Goal: Ask a question

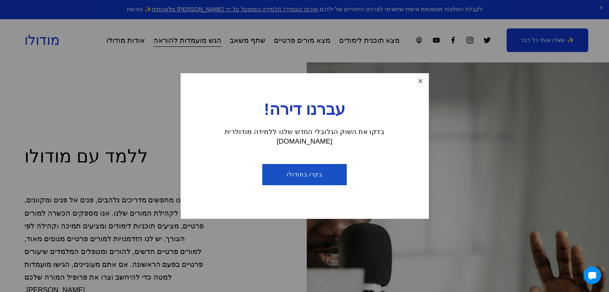
click at [415, 86] on link "לִסְגוֹר" at bounding box center [420, 82] width 14 height 14
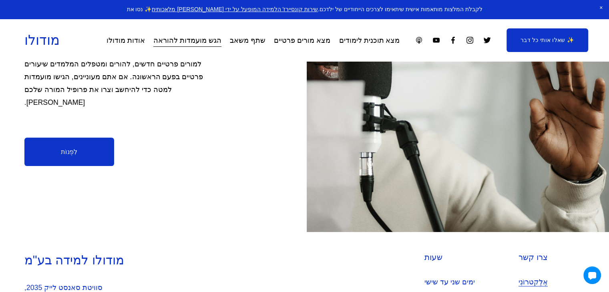
scroll to position [181, 0]
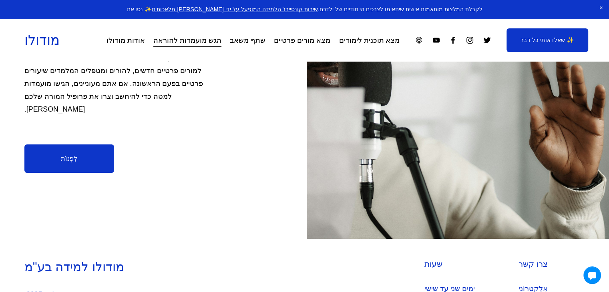
click at [103, 161] on link "לִפְנוֹת" at bounding box center [69, 159] width 90 height 28
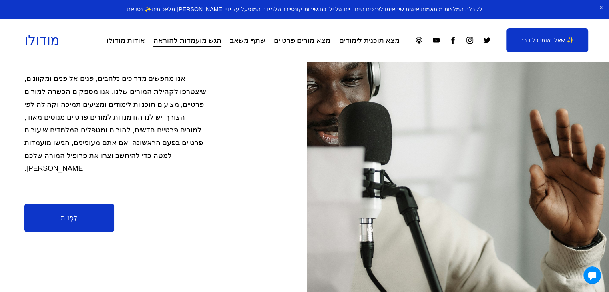
scroll to position [122, 0]
click at [222, 39] on font "הגש מועמדות להוראה" at bounding box center [187, 40] width 68 height 8
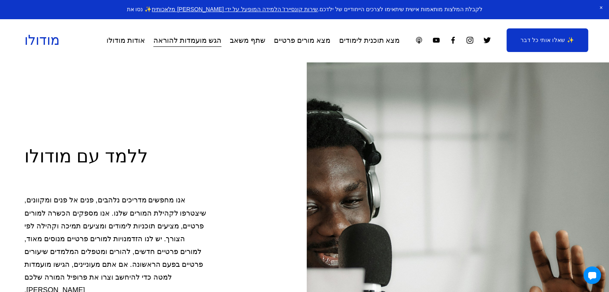
scroll to position [282, 0]
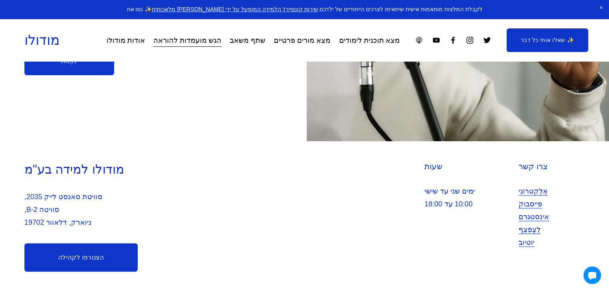
click at [524, 42] on font "✨ שאלו אותי כל דבר" at bounding box center [548, 40] width 54 height 6
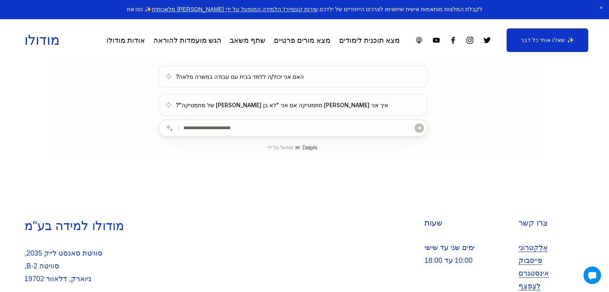
scroll to position [266, 0]
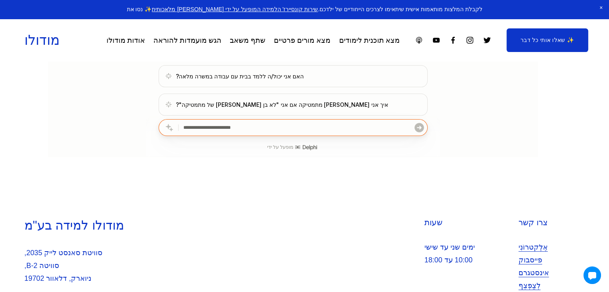
click at [257, 129] on input "text" at bounding box center [298, 128] width 230 height 16
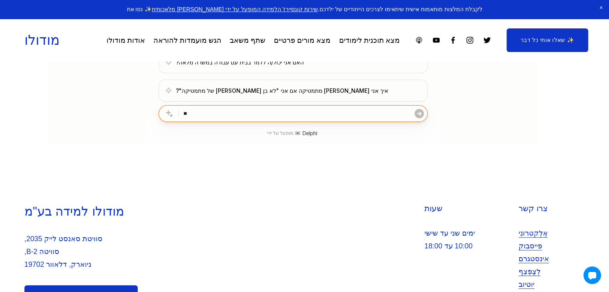
type input "*"
type input "**********"
click button "submit" at bounding box center [418, 114] width 11 height 16
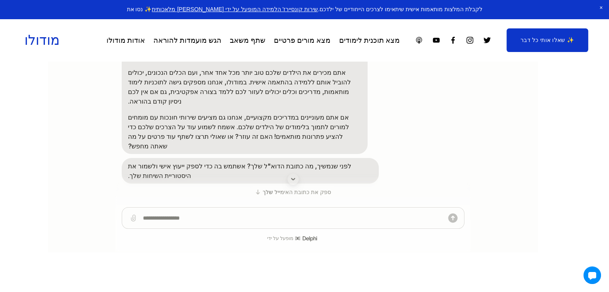
scroll to position [161, 0]
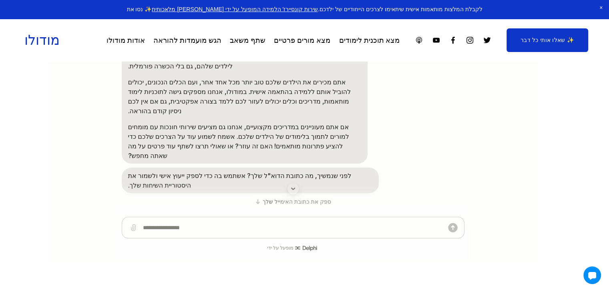
click at [204, 222] on textarea at bounding box center [293, 228] width 300 height 21
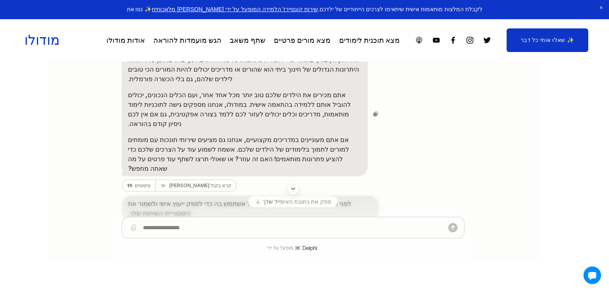
scroll to position [36, 0]
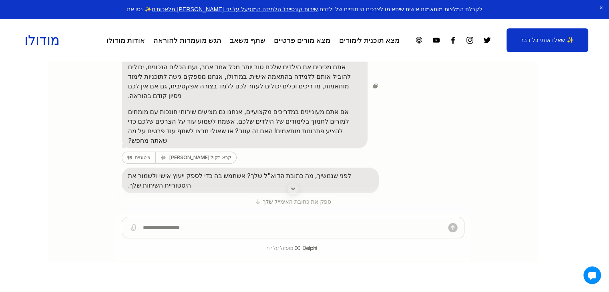
click at [230, 152] on div "ציטוטים קרא בקול רם" at bounding box center [249, 158] width 257 height 12
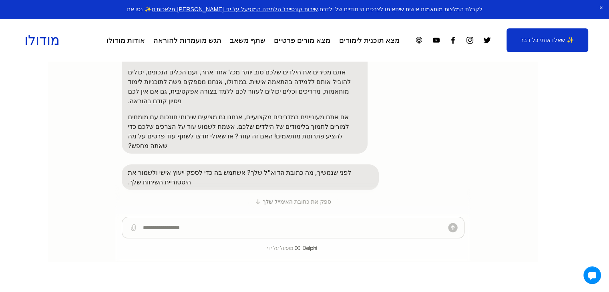
click at [238, 222] on textarea at bounding box center [293, 228] width 300 height 21
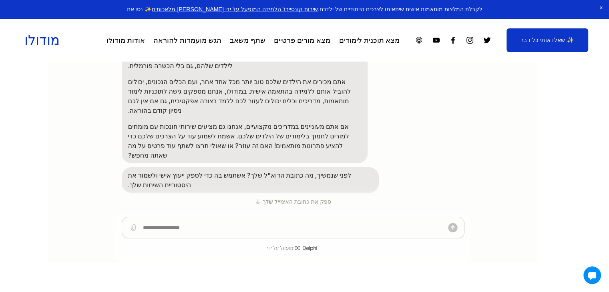
scroll to position [21, 0]
type textarea "**********"
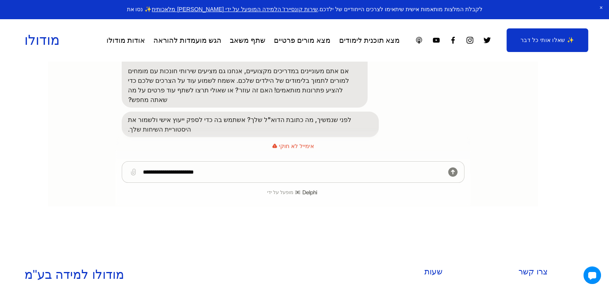
scroll to position [213, 0]
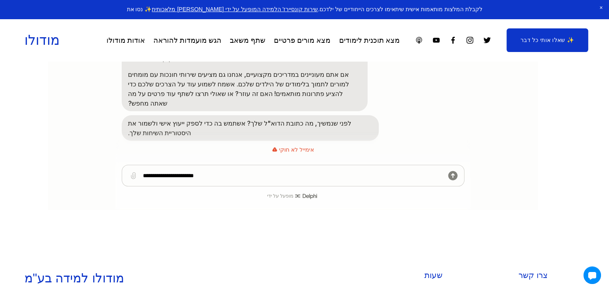
drag, startPoint x: 217, startPoint y: 183, endPoint x: 90, endPoint y: 186, distance: 127.0
click at [90, 186] on main "ברוכים הבאים למודולו! אני עוזר/ת הלמידה שלכם בתחום הבינה המלאכותית, כאן כדי לעז…" at bounding box center [293, 59] width 490 height 321
